Goal: Task Accomplishment & Management: Use online tool/utility

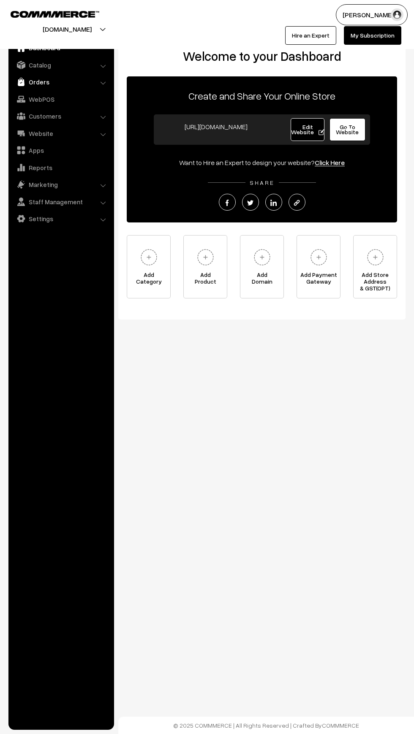
click at [21, 82] on img at bounding box center [21, 82] width 8 height 8
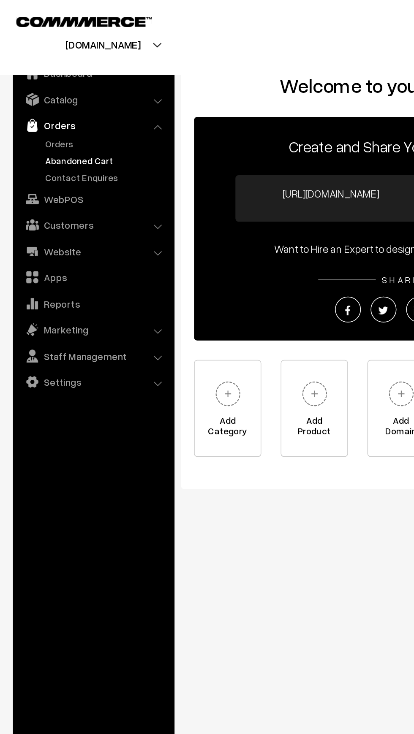
click at [37, 105] on link "Abandoned Cart" at bounding box center [69, 105] width 84 height 9
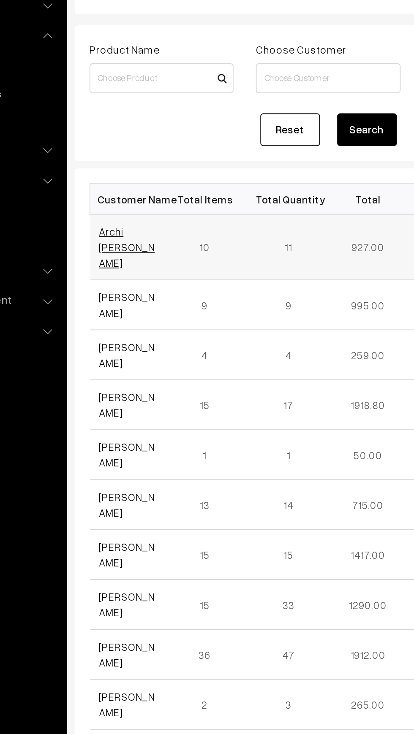
click at [137, 197] on link "Archi [PERSON_NAME]" at bounding box center [148, 202] width 32 height 25
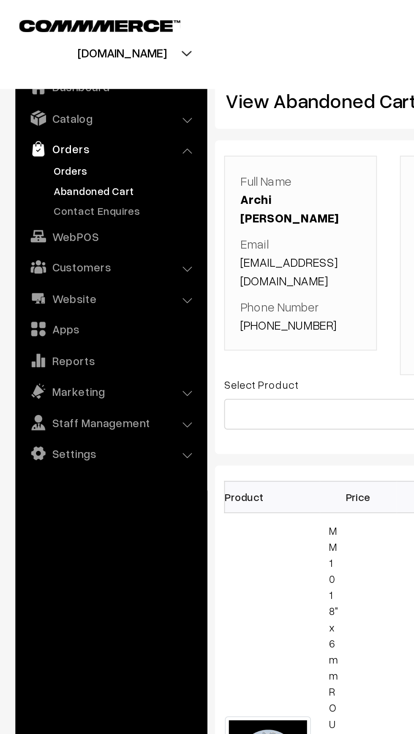
click at [48, 94] on link "Orders" at bounding box center [69, 94] width 84 height 9
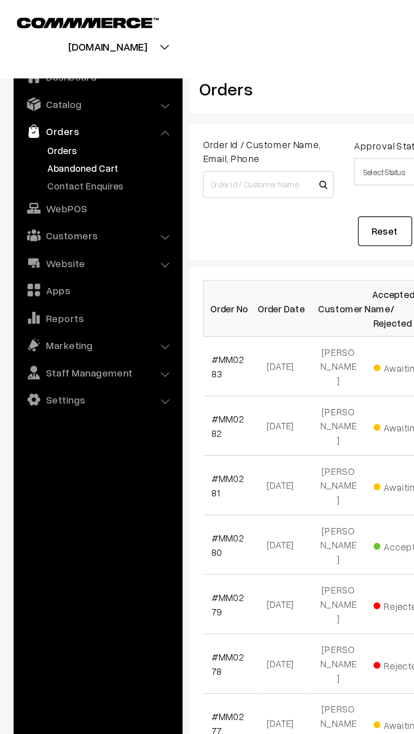
click at [57, 106] on link "Abandoned Cart" at bounding box center [69, 105] width 84 height 9
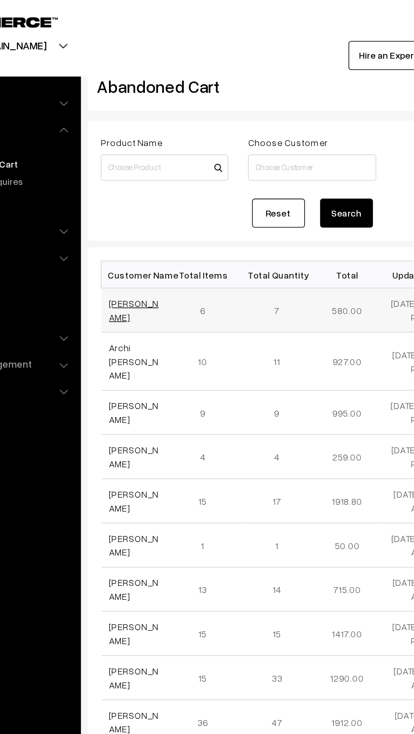
click at [149, 200] on link "[PERSON_NAME]" at bounding box center [148, 198] width 32 height 16
